Goal: Information Seeking & Learning: Learn about a topic

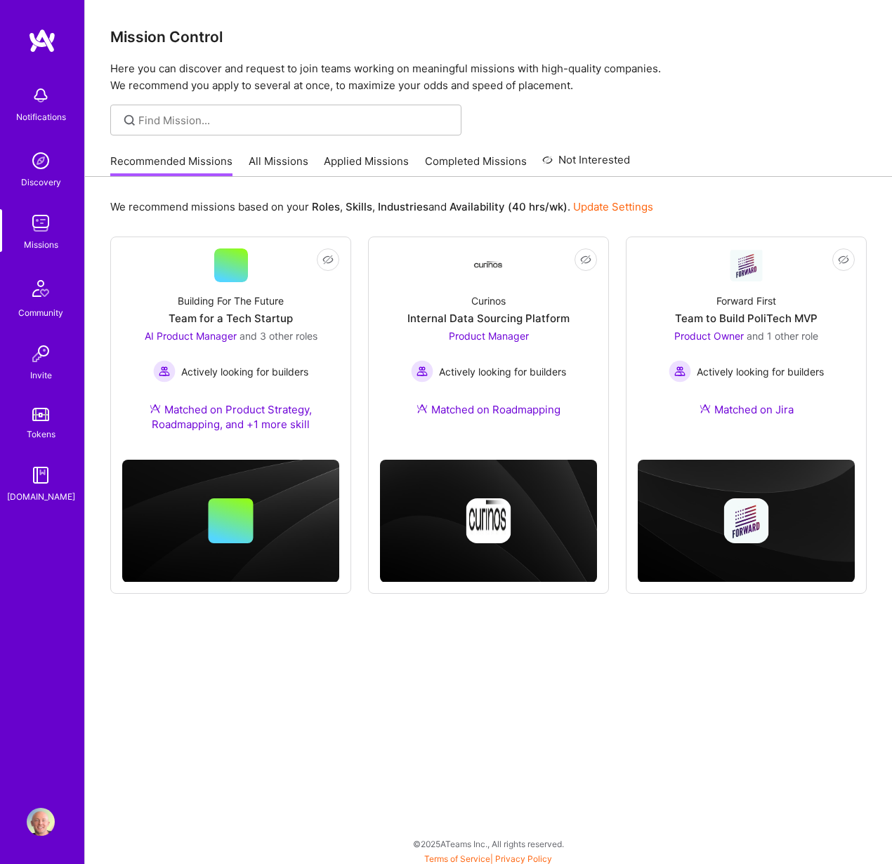
click at [272, 165] on link "All Missions" at bounding box center [279, 165] width 60 height 23
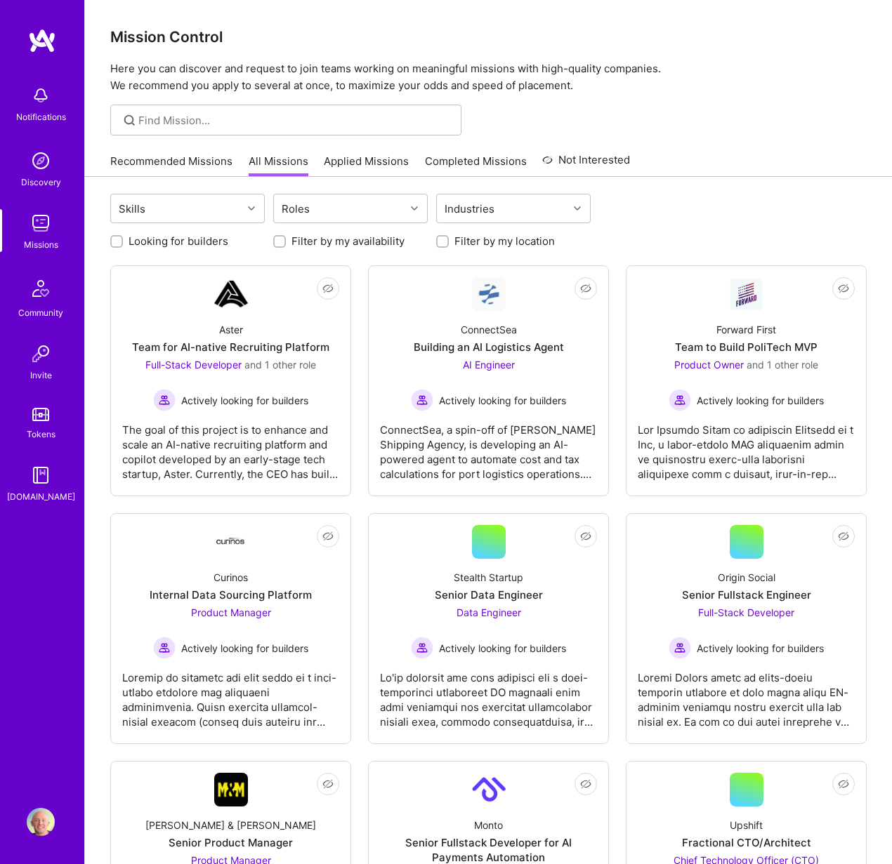
click at [176, 240] on label "Looking for builders" at bounding box center [178, 241] width 100 height 15
click at [123, 240] on input "Looking for builders" at bounding box center [118, 242] width 10 height 10
checkbox input "true"
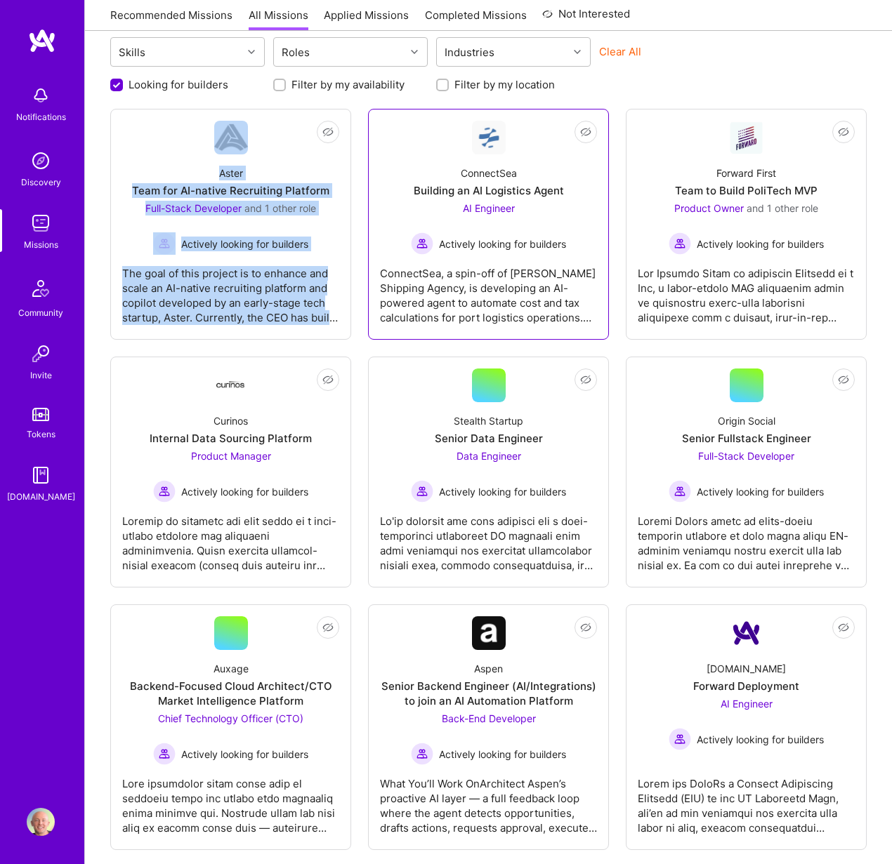
scroll to position [157, 0]
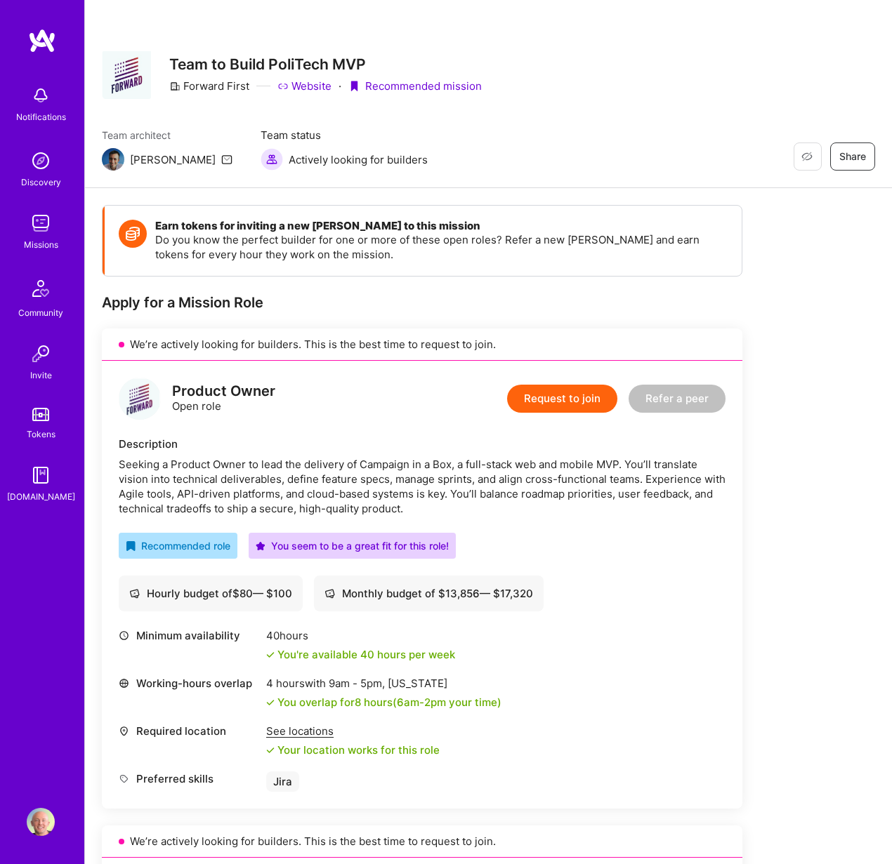
click at [40, 44] on img at bounding box center [42, 40] width 28 height 25
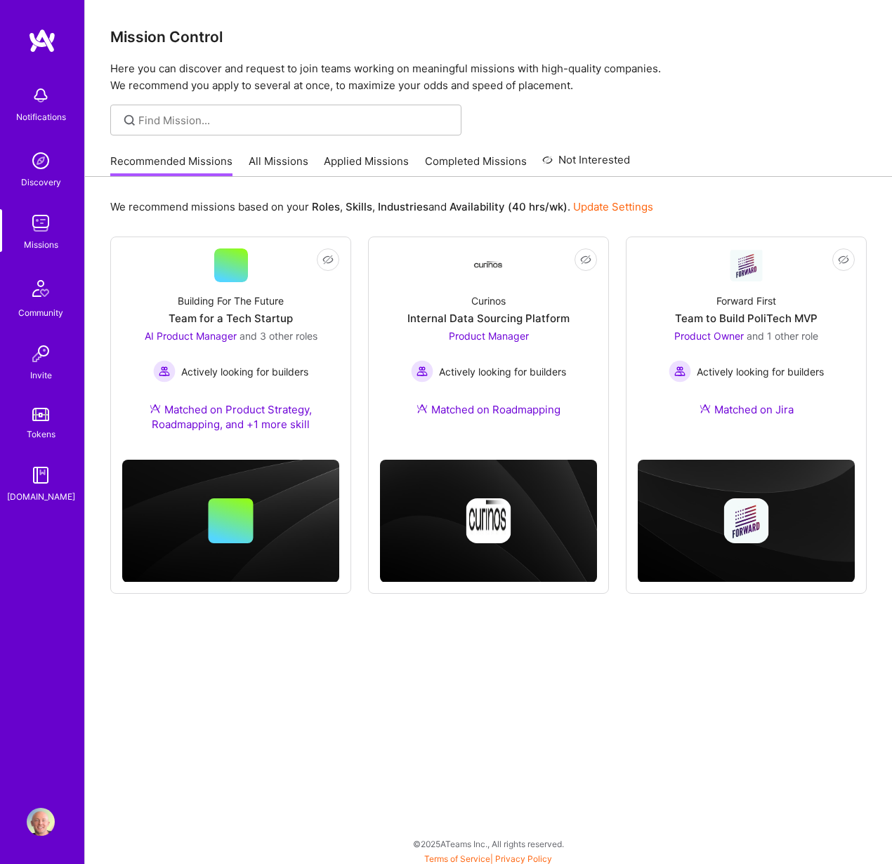
click at [281, 158] on link "All Missions" at bounding box center [279, 165] width 60 height 23
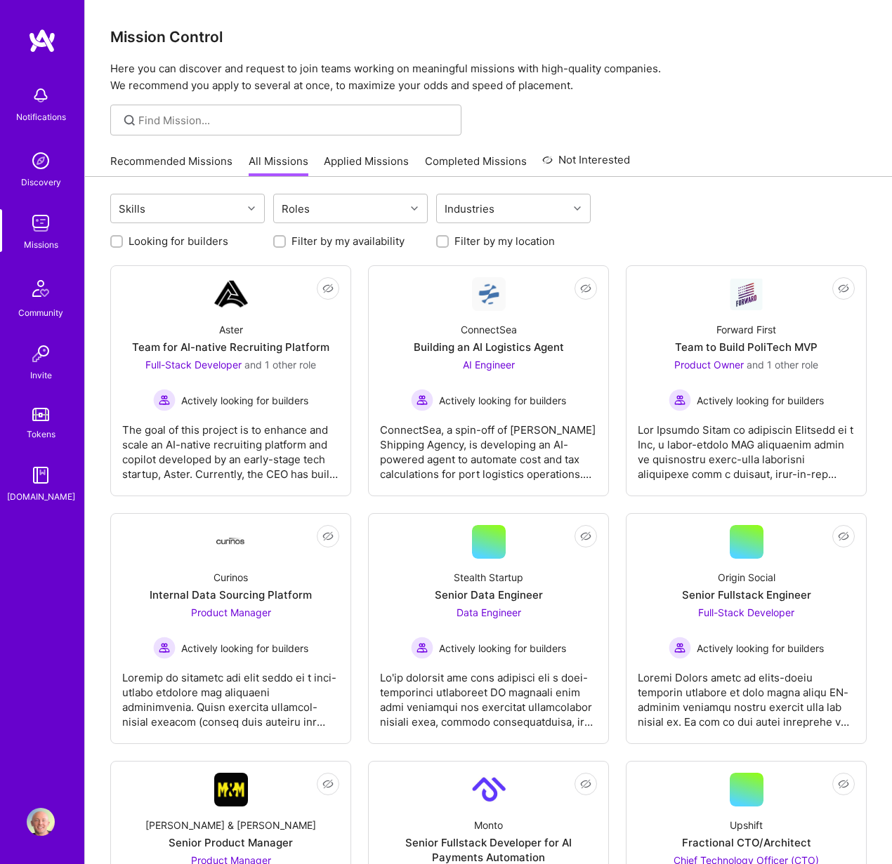
click at [176, 237] on label "Looking for builders" at bounding box center [178, 241] width 100 height 15
click at [123, 237] on input "Looking for builders" at bounding box center [118, 242] width 10 height 10
checkbox input "true"
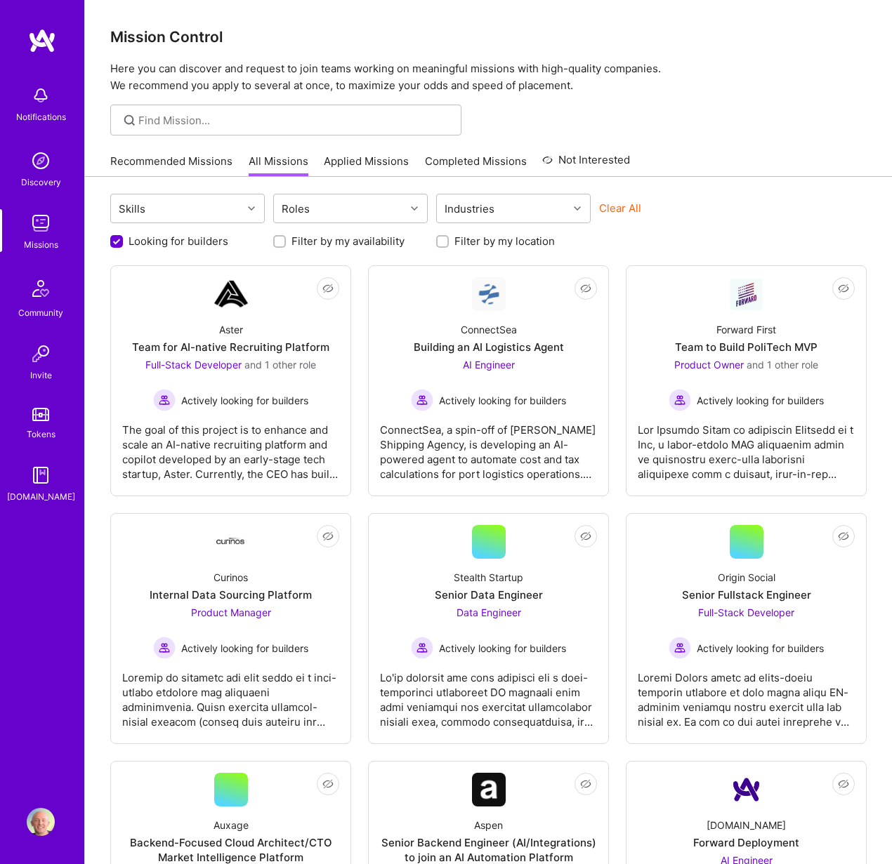
click at [444, 242] on input "Filter by my location" at bounding box center [444, 242] width 10 height 10
checkbox input "true"
